Goal: Task Accomplishment & Management: Use online tool/utility

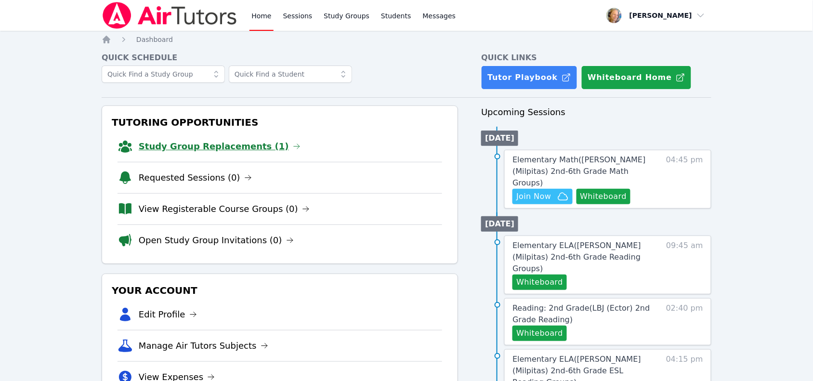
click at [177, 144] on link "Study Group Replacements (1)" at bounding box center [220, 146] width 162 height 13
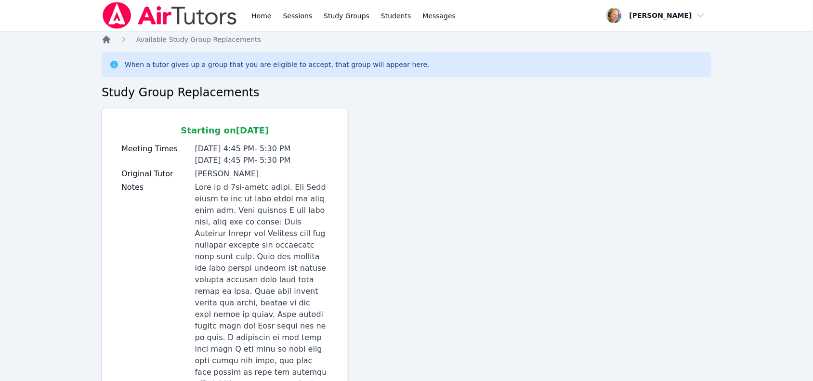
click at [105, 37] on icon "Breadcrumb" at bounding box center [107, 40] width 10 height 10
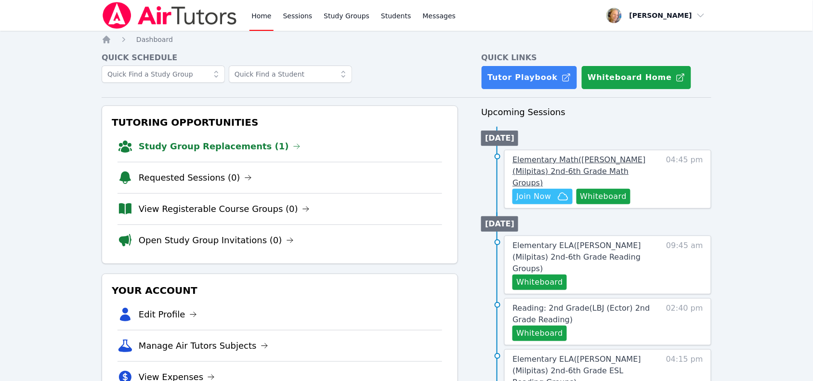
click at [607, 161] on span "Elementary Math ( Pomeroy (Milpitas) 2nd-6th Grade Math Groups )" at bounding box center [578, 171] width 133 height 32
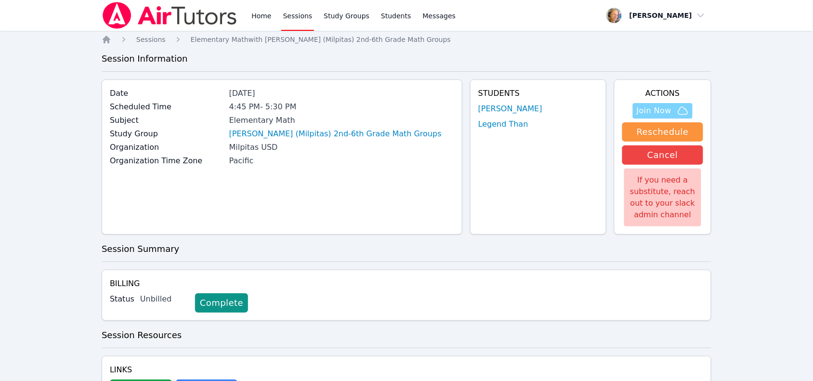
click at [657, 109] on span "Join Now" at bounding box center [654, 111] width 35 height 12
click at [105, 37] on icon "Breadcrumb" at bounding box center [107, 40] width 10 height 10
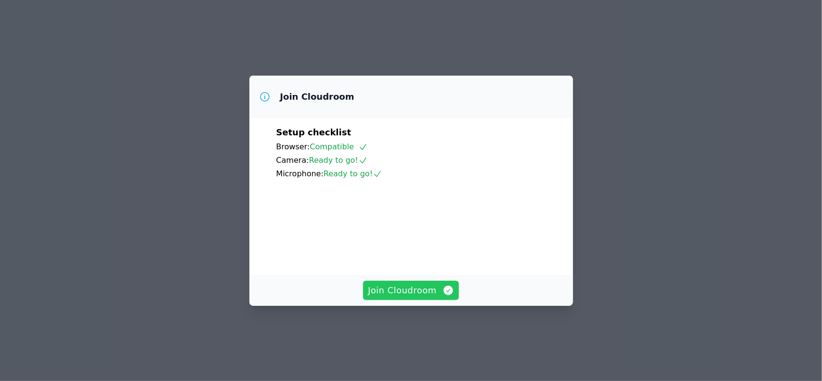
click at [405, 300] on button "Join Cloudroom" at bounding box center [411, 290] width 96 height 19
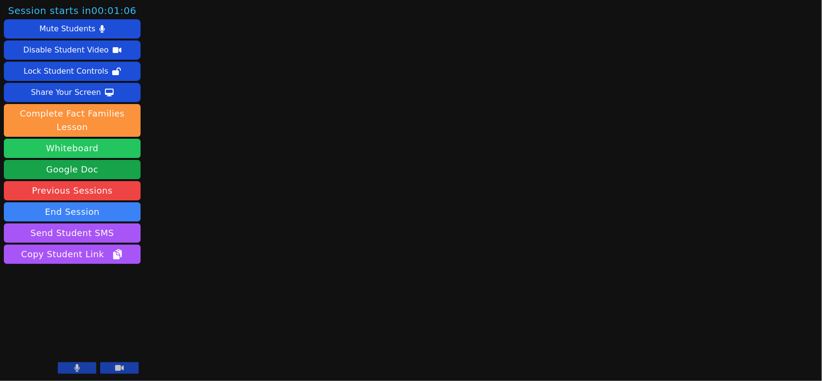
click at [73, 139] on button "Whiteboard" at bounding box center [72, 148] width 137 height 19
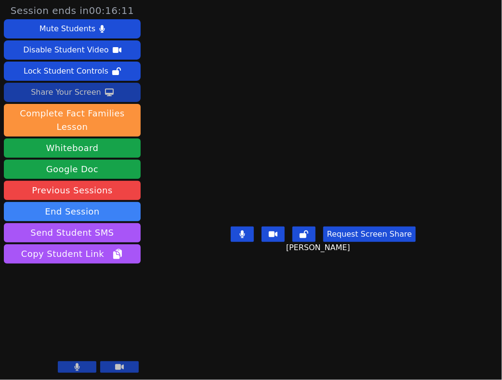
click at [53, 97] on div "Share Your Screen" at bounding box center [66, 92] width 70 height 15
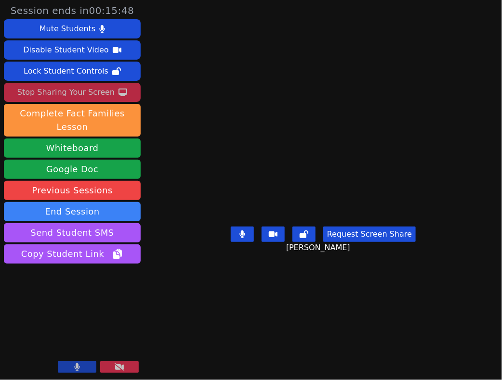
click at [92, 94] on div "Stop Sharing Your Screen" at bounding box center [65, 92] width 97 height 15
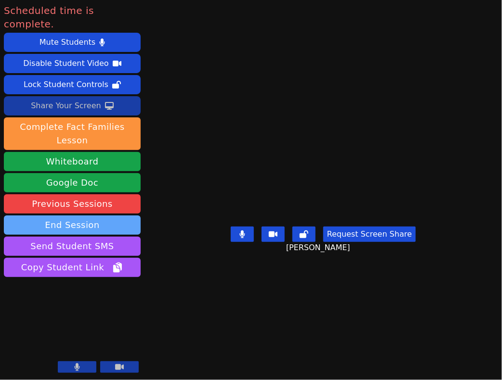
click at [87, 216] on button "End Session" at bounding box center [72, 225] width 137 height 19
